Goal: Use online tool/utility: Utilize a website feature to perform a specific function

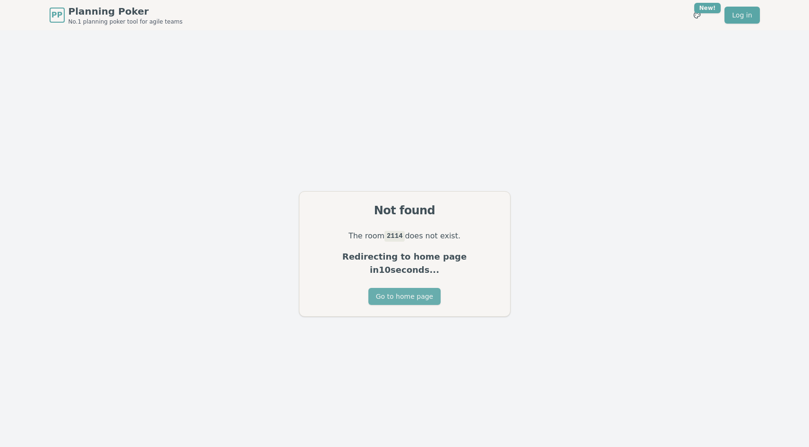
click at [391, 288] on button "Go to home page" at bounding box center [404, 296] width 72 height 17
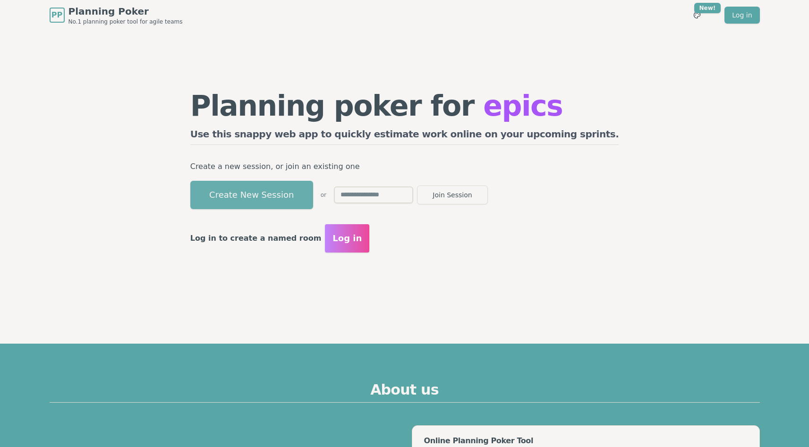
click at [290, 196] on button "Create New Session" at bounding box center [251, 195] width 123 height 28
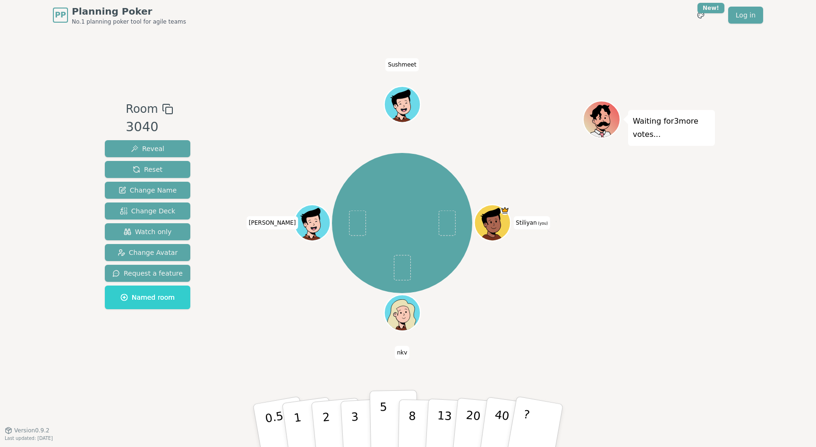
click at [383, 414] on p "5" at bounding box center [384, 425] width 8 height 51
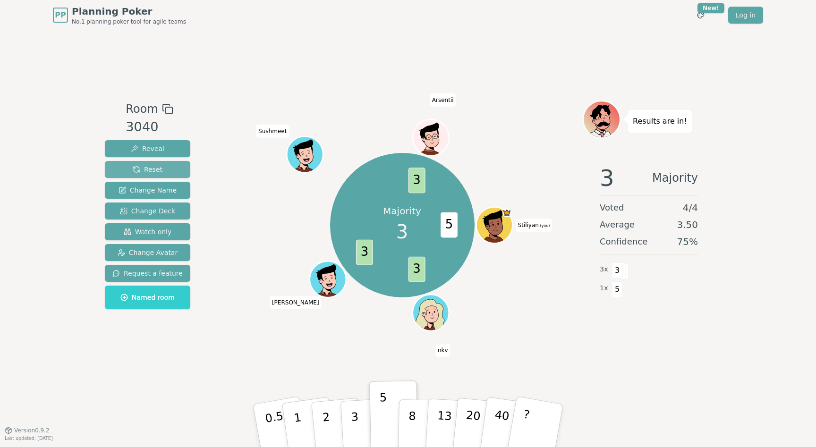
click at [152, 174] on span "Reset" at bounding box center [148, 169] width 30 height 9
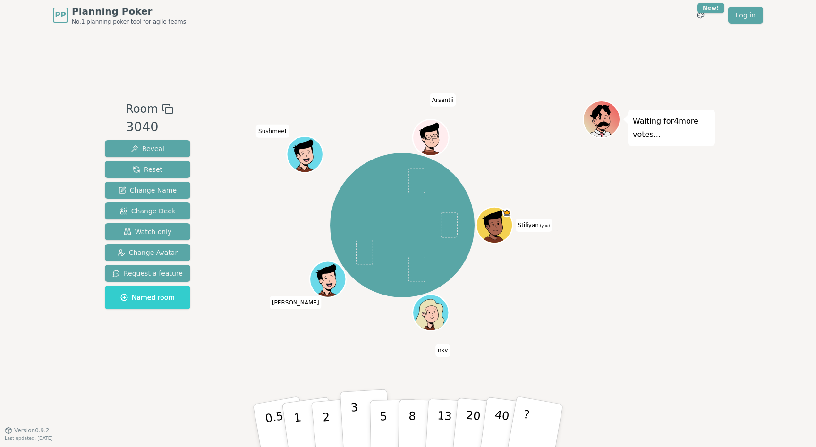
click at [350, 419] on button "3" at bounding box center [365, 426] width 51 height 74
click at [301, 417] on button "1" at bounding box center [309, 426] width 56 height 77
click at [162, 153] on button "Reveal" at bounding box center [147, 148] width 85 height 17
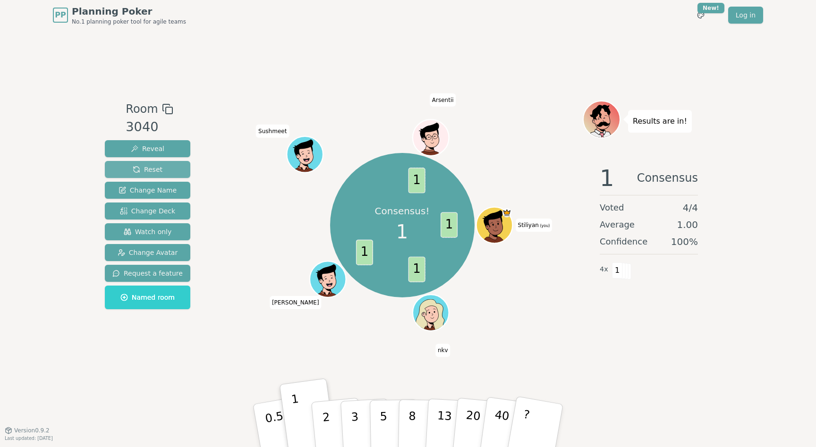
click at [147, 165] on span "Reset" at bounding box center [148, 169] width 30 height 9
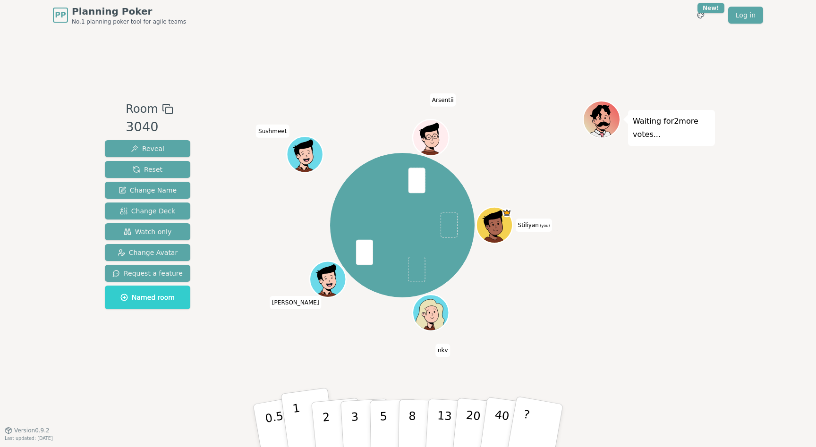
click at [301, 424] on button "1" at bounding box center [309, 426] width 56 height 77
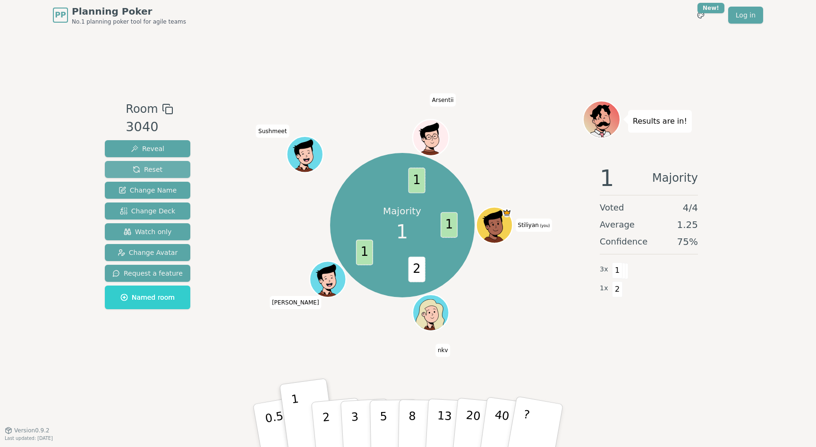
click at [149, 166] on span "Reset" at bounding box center [148, 169] width 30 height 9
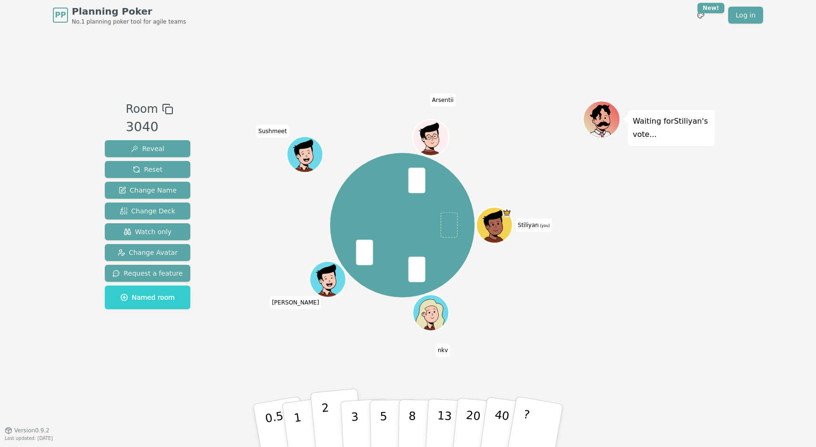
click at [323, 421] on p "2" at bounding box center [327, 426] width 12 height 51
